Goal: Task Accomplishment & Management: Manage account settings

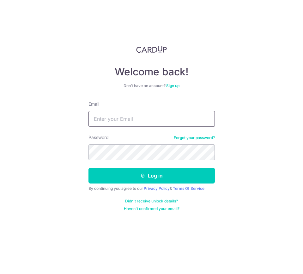
click at [133, 116] on input "Email" at bounding box center [151, 119] width 126 height 16
paste input "[EMAIL_ADDRESS][DOMAIN_NAME]"
type input "[EMAIL_ADDRESS][DOMAIN_NAME]"
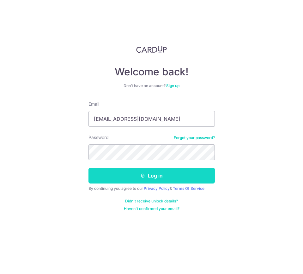
click at [141, 174] on icon "submit" at bounding box center [142, 175] width 5 height 5
